Goal: Task Accomplishment & Management: Manage account settings

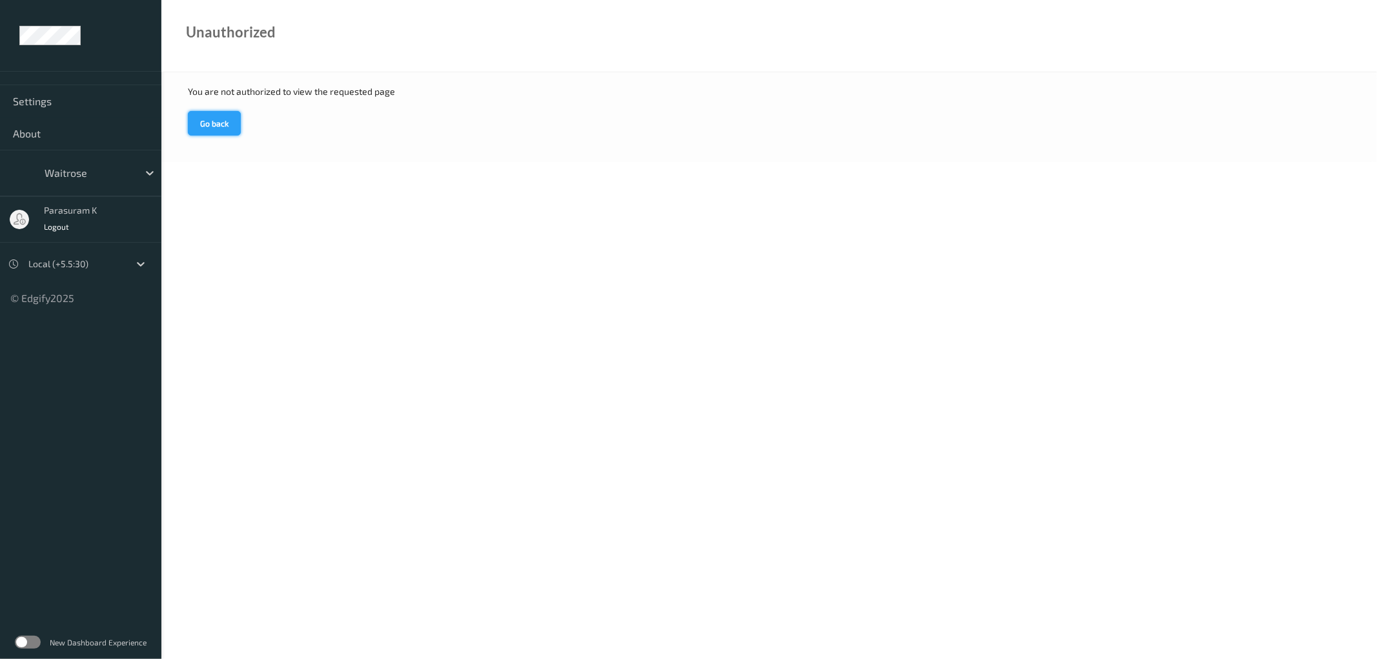
click at [221, 126] on button "Go back" at bounding box center [214, 123] width 53 height 25
click at [133, 263] on div at bounding box center [140, 263] width 23 height 23
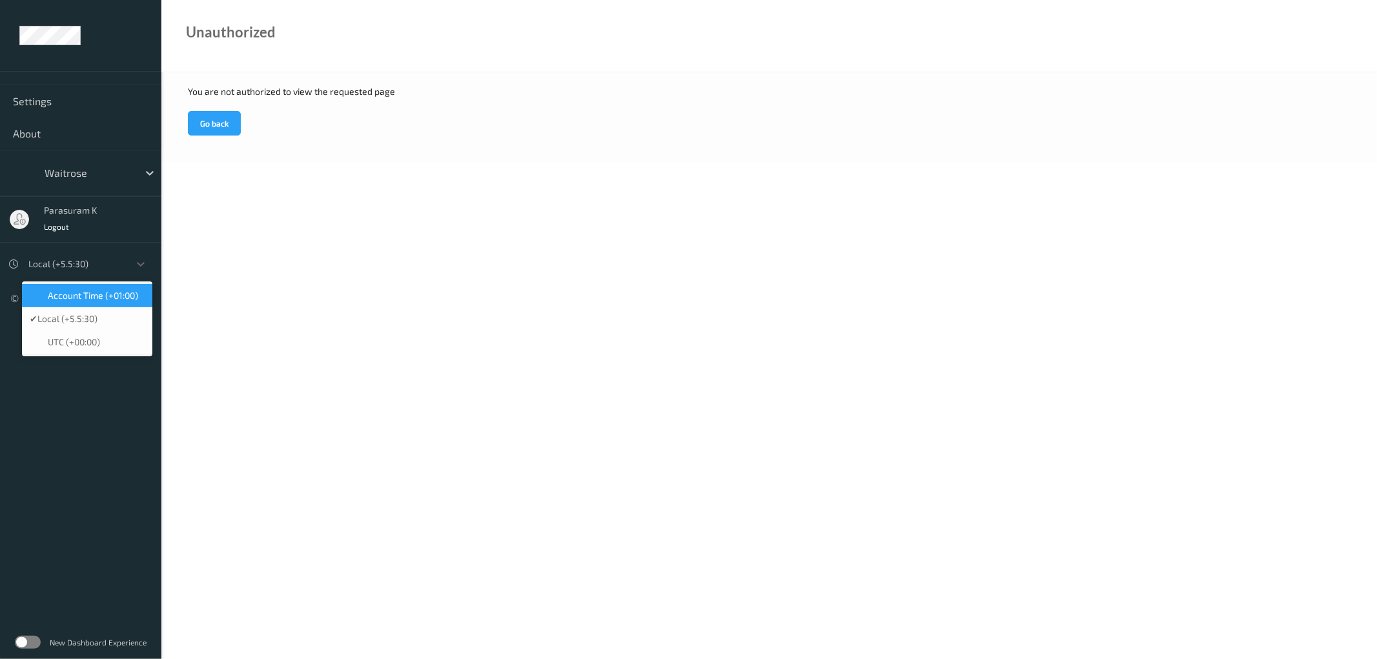
click at [123, 300] on span "Account Time (+01:00)" at bounding box center [93, 295] width 90 height 13
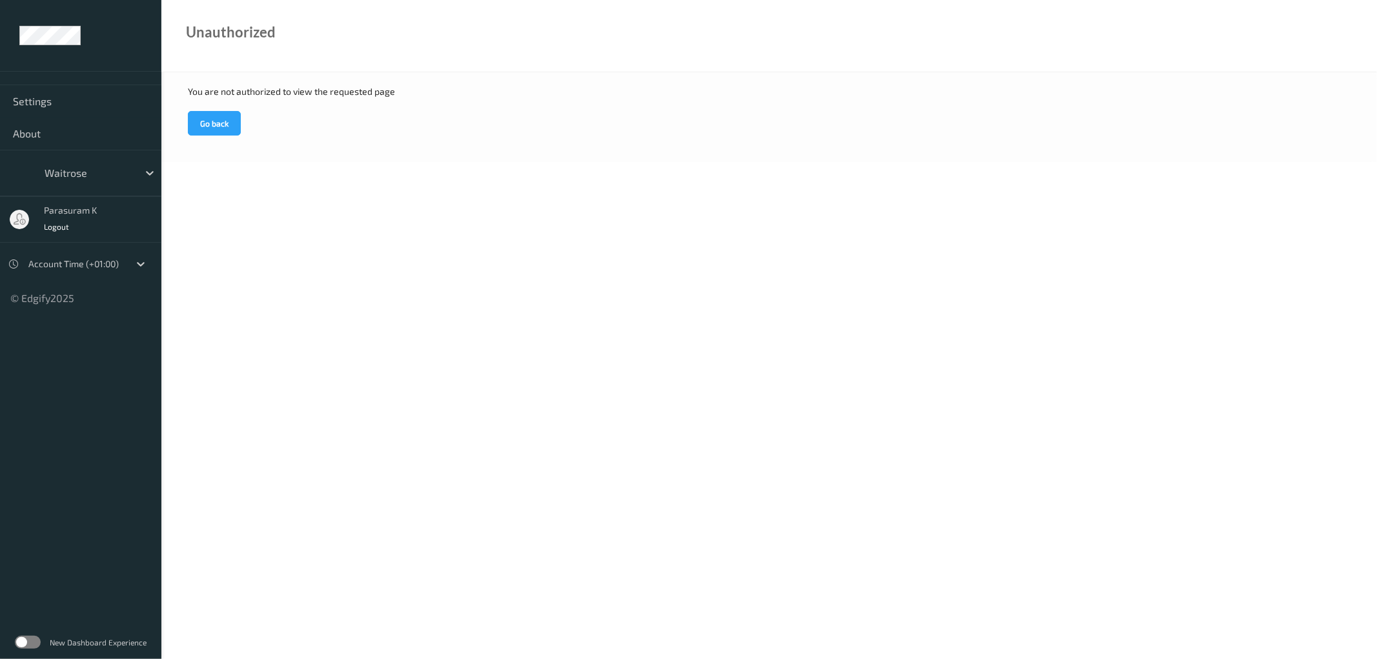
click at [96, 372] on ul "Settings About waitrose parasuram k Logout Account Time (+01:00) © Edgify 2025 …" at bounding box center [80, 329] width 161 height 659
click at [54, 229] on span "Logout" at bounding box center [57, 226] width 26 height 9
click at [56, 227] on span "Logout" at bounding box center [57, 226] width 26 height 9
